Goal: Task Accomplishment & Management: Manage account settings

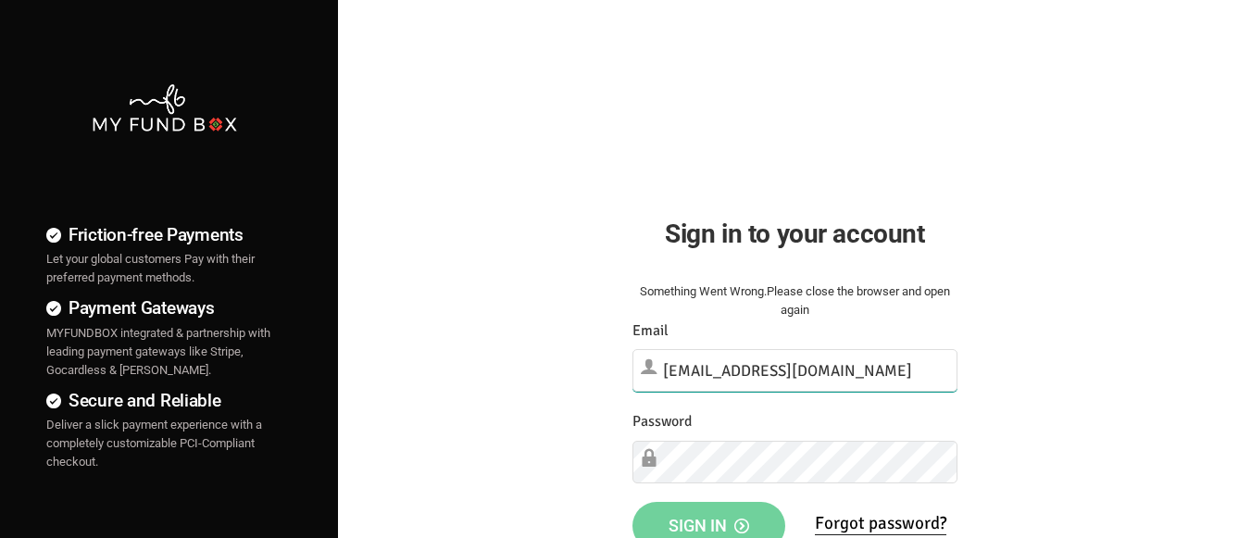
type input "[EMAIL_ADDRESS][DOMAIN_NAME]"
click at [708, 518] on span "Sign in" at bounding box center [709, 525] width 81 height 19
